Goal: Transaction & Acquisition: Purchase product/service

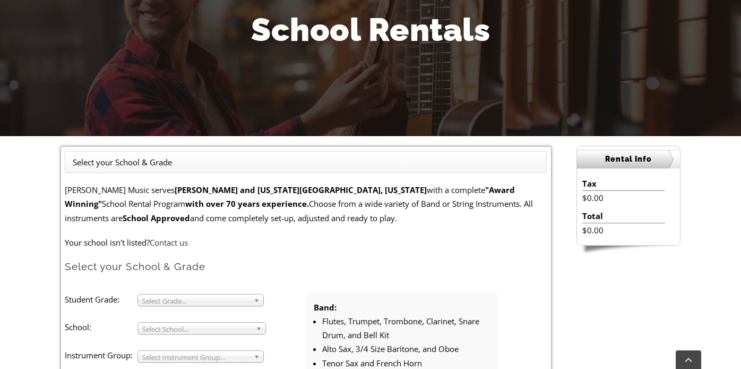
scroll to position [288, 0]
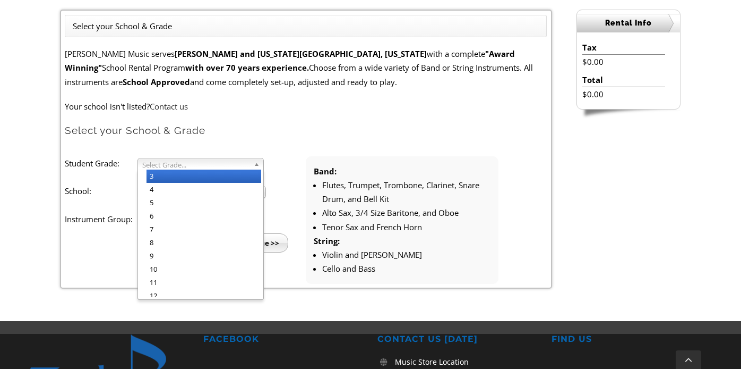
click at [247, 162] on span "Select Grade..." at bounding box center [195, 164] width 107 height 13
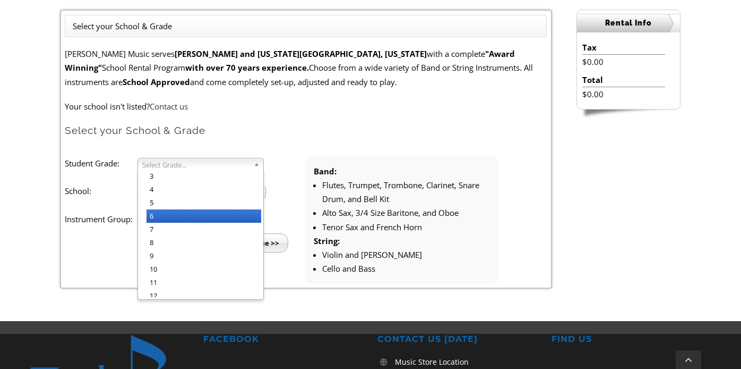
click at [160, 218] on li "6" at bounding box center [204, 215] width 115 height 13
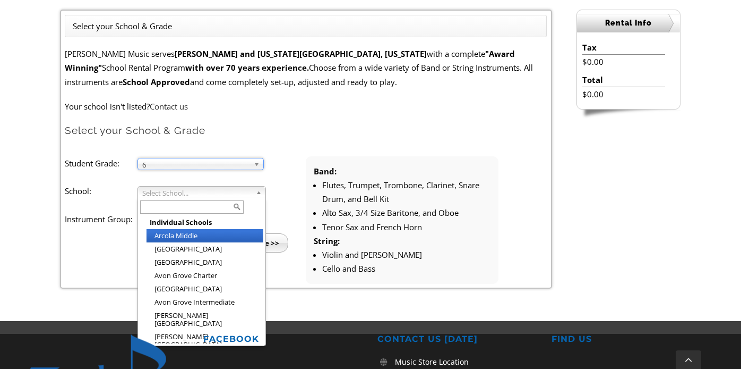
click at [175, 189] on span "Select School..." at bounding box center [196, 192] width 109 height 13
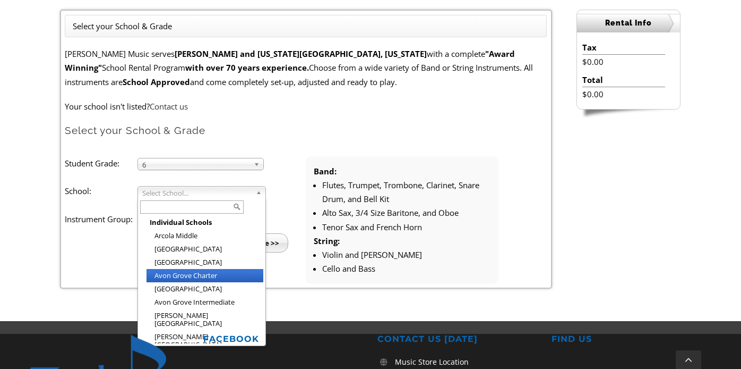
click at [187, 273] on li "Avon Grove Charter" at bounding box center [205, 275] width 117 height 13
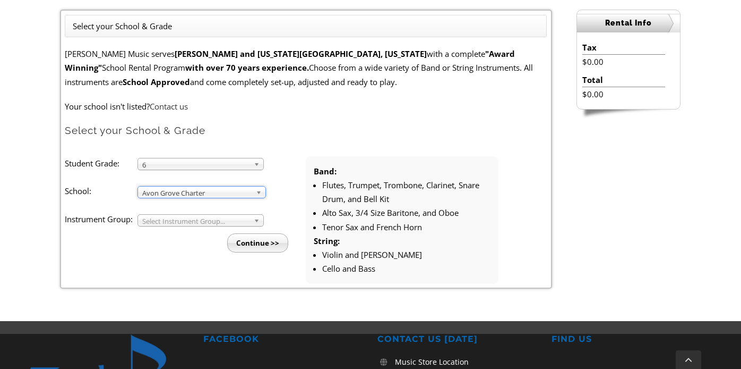
click at [186, 220] on span "Select Instrument Group..." at bounding box center [195, 221] width 107 height 13
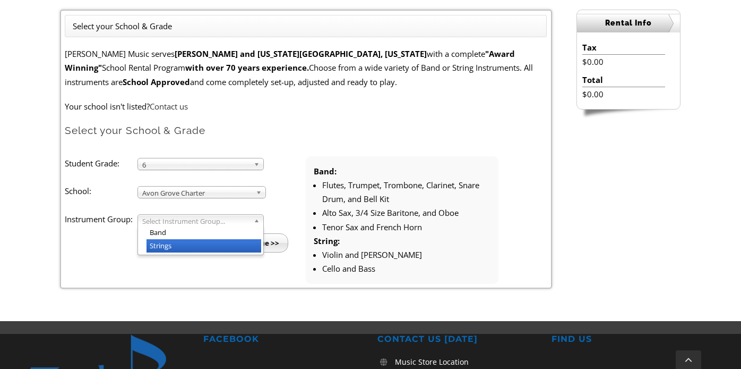
click at [174, 243] on li "Strings" at bounding box center [204, 245] width 115 height 13
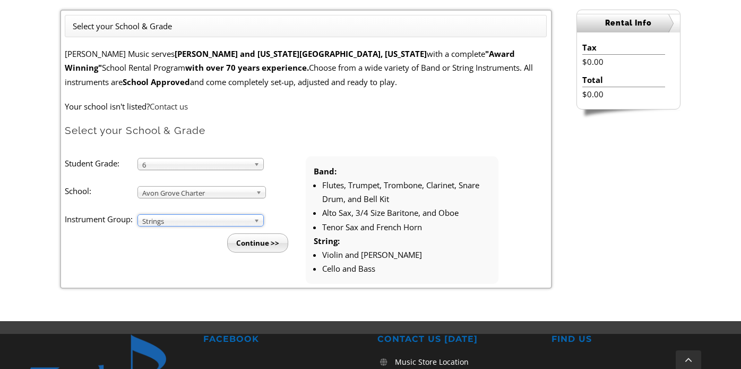
click at [255, 242] on input "Continue >>" at bounding box center [257, 242] width 61 height 19
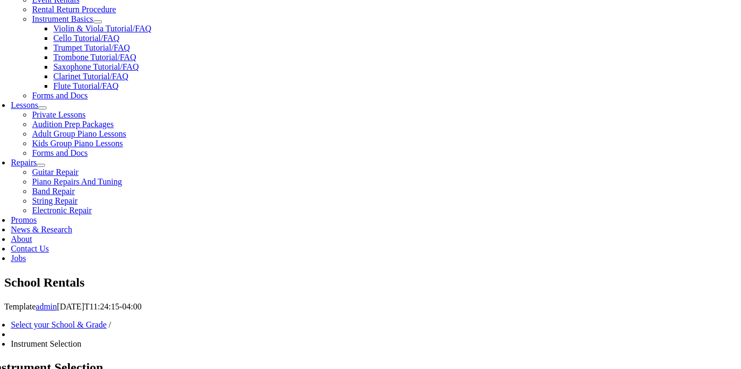
scroll to position [406, 0]
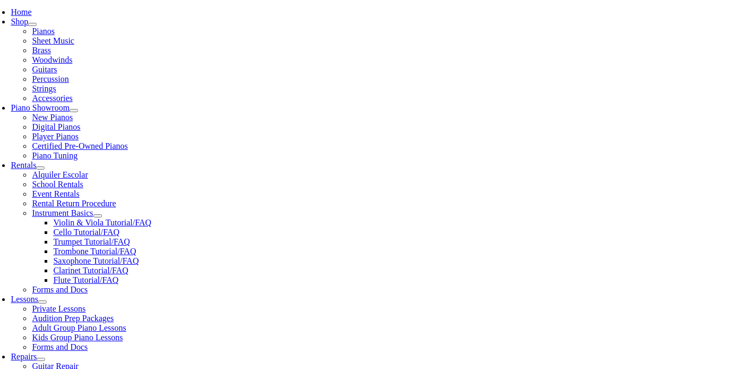
scroll to position [296, 0]
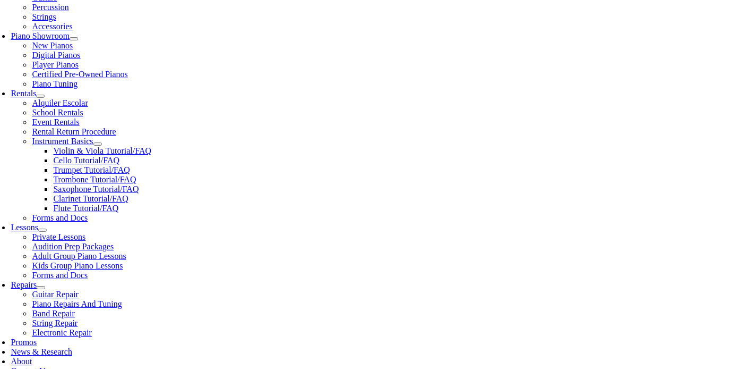
checkbox input"] "true"
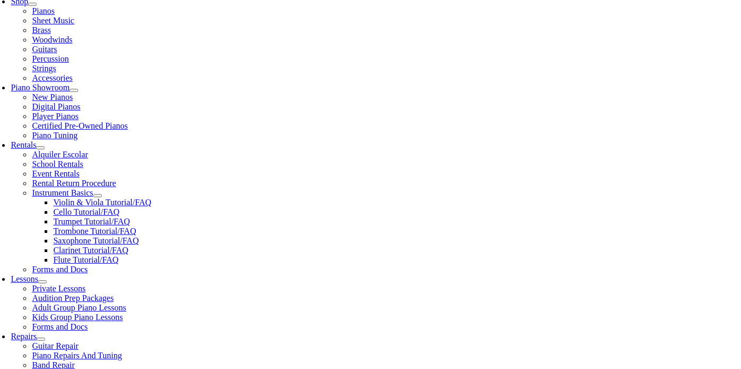
scroll to position [262, 0]
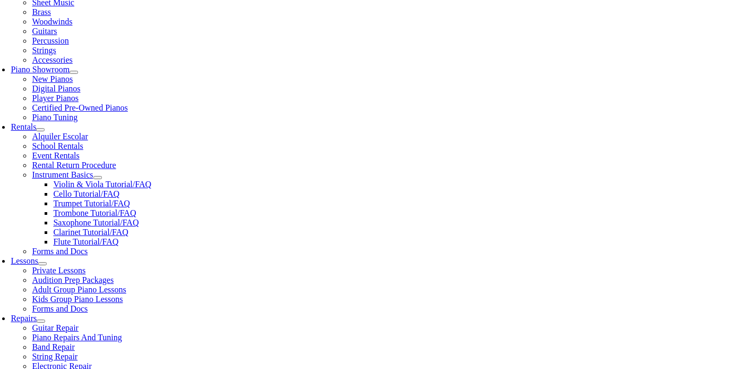
type input "[PERSON_NAME]"
type input "University of Delaware"
type input "3028318734"
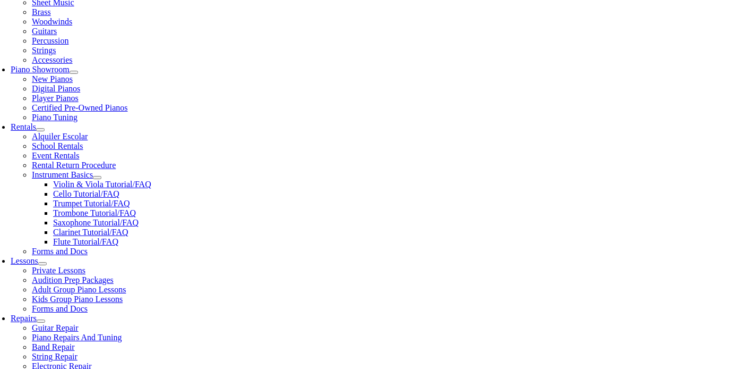
type input "2724"
type input "0"
type input "27248339"
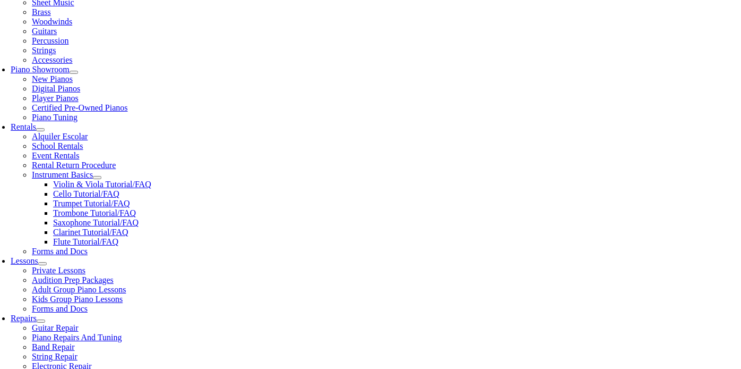
type input "08/18/1975"
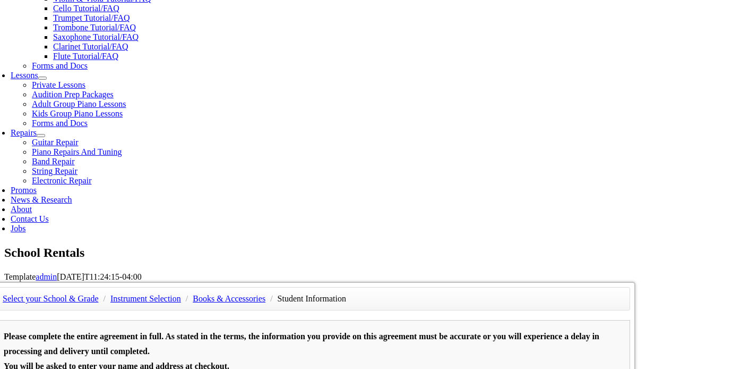
scroll to position [467, 0]
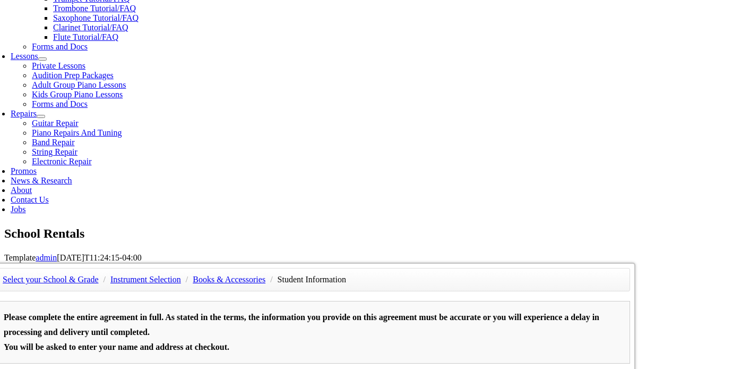
type input "Alison"
type input "Ladman"
type input "Wilmington Animal Hospital"
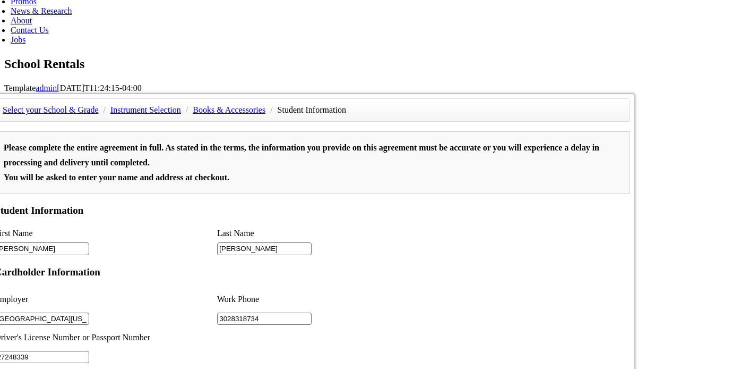
scroll to position [678, 0]
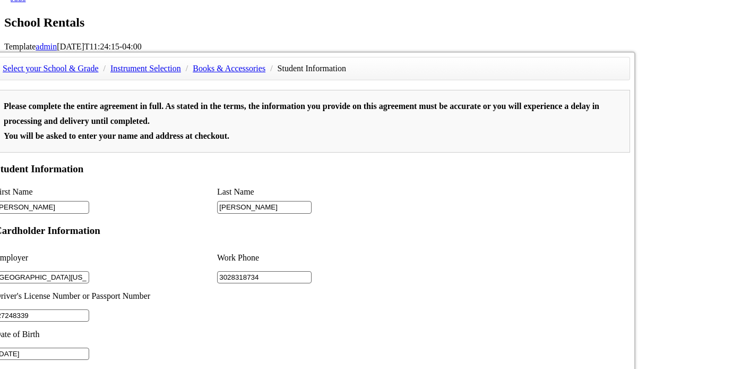
type input "1"
type input "Wilmington Animal Hospital"
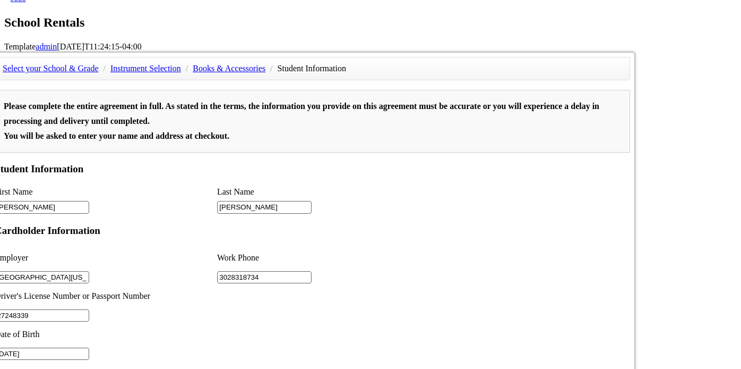
type input "2"
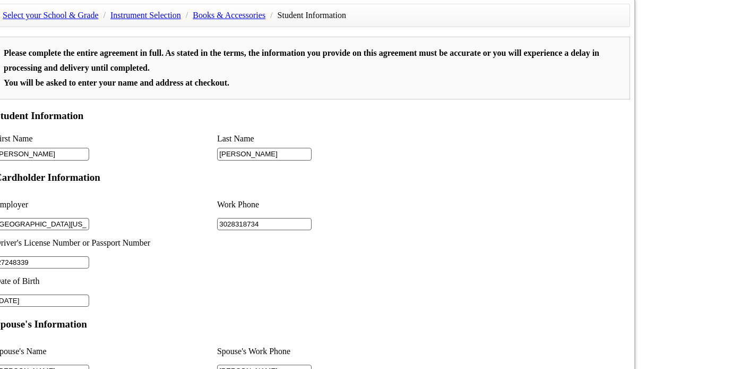
scroll to position [1309, 0]
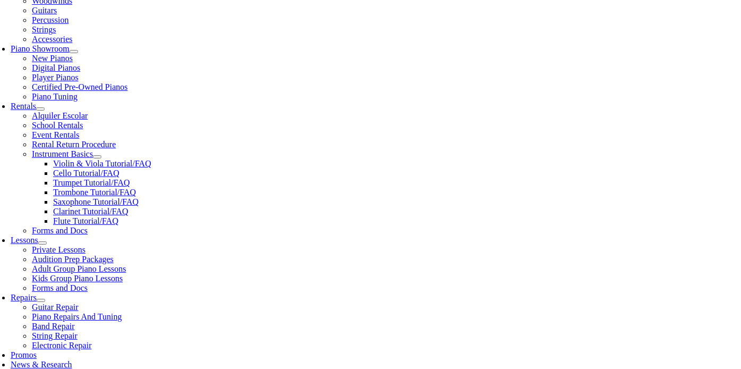
scroll to position [360, 0]
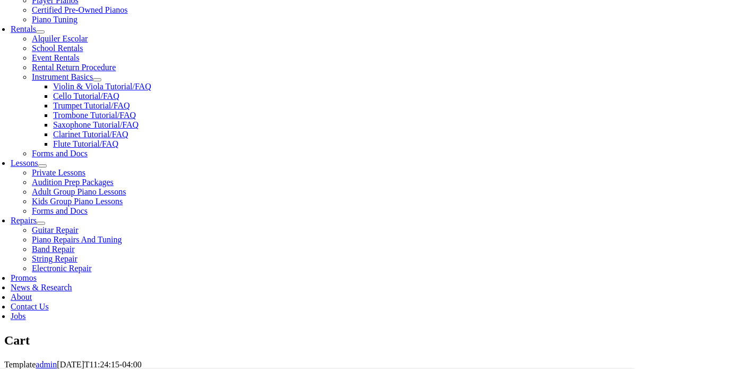
select select "PA"
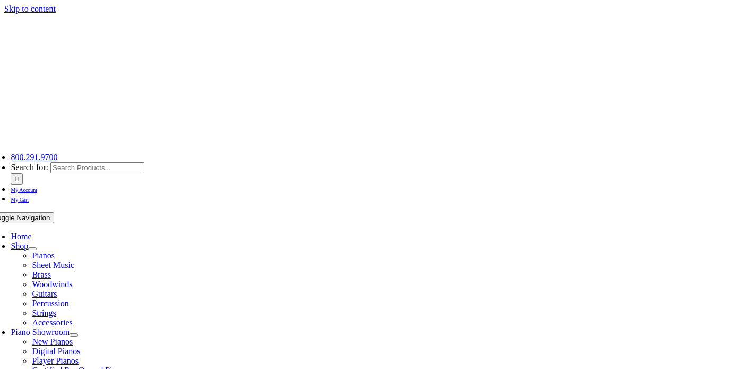
select select "PA"
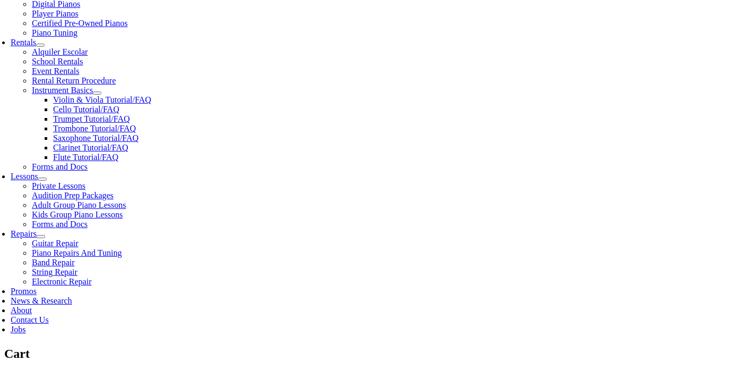
scroll to position [336, 0]
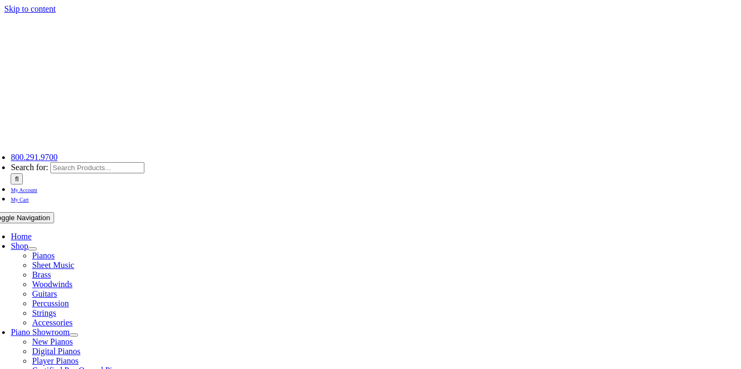
select select
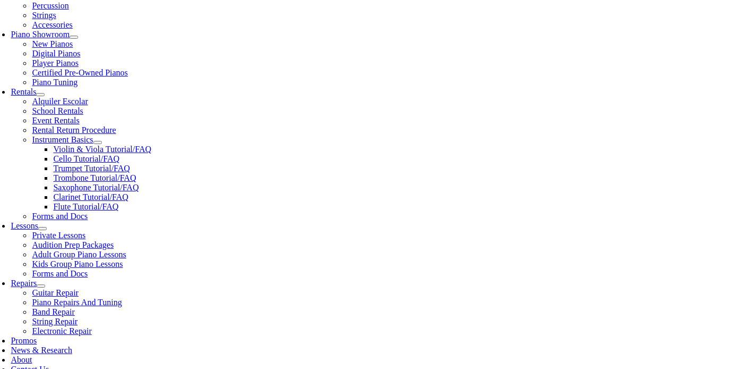
scroll to position [391, 0]
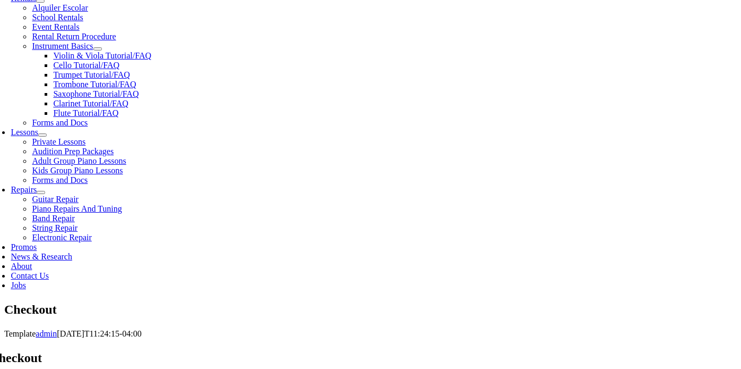
type input "[PERSON_NAME]"
type input "5 Laetitia Ln"
type input "LANDENBERG"
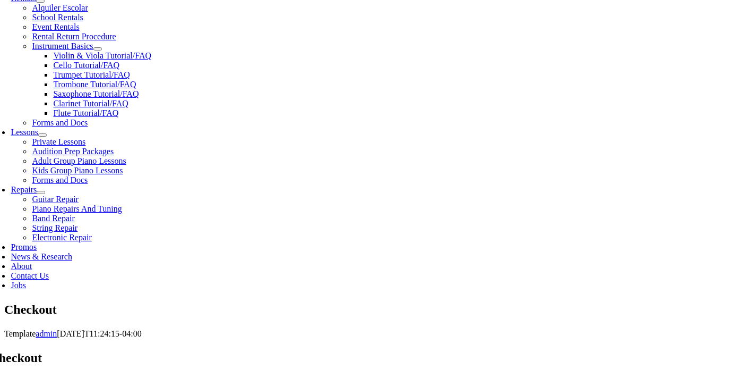
select select "PA"
type input "19350-1051"
type input "3022759839"
type input "[EMAIL_ADDRESS][DOMAIN_NAME]"
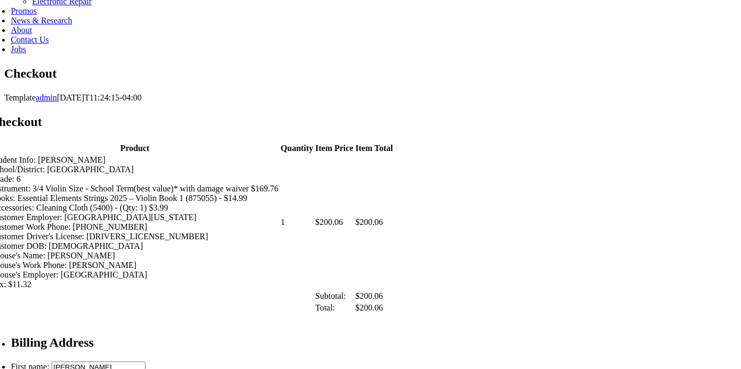
scroll to position [566, 0]
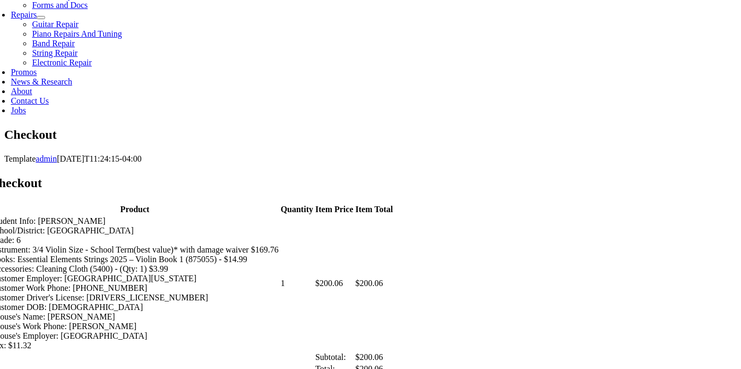
select select "visa"
drag, startPoint x: 450, startPoint y: 56, endPoint x: 454, endPoint y: 72, distance: 16.5
type input "[CREDIT_CARD_NUMBER]"
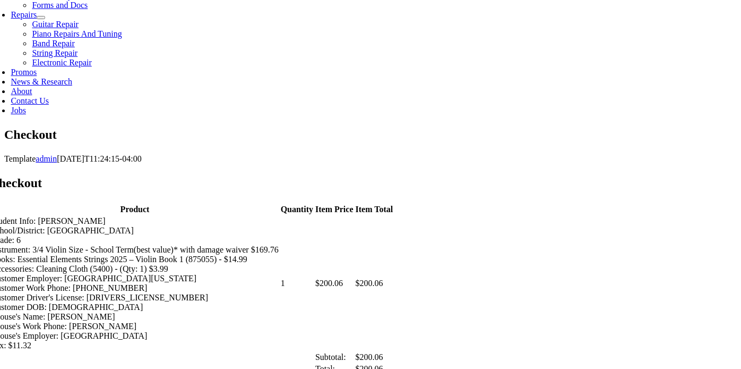
select select "07"
select select "2026"
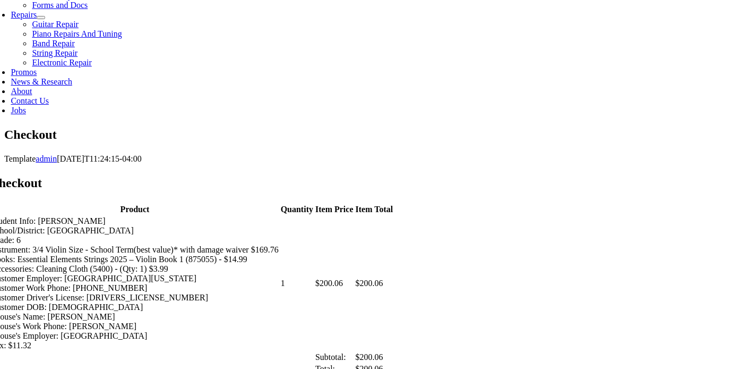
type input "035"
